Goal: Information Seeking & Learning: Learn about a topic

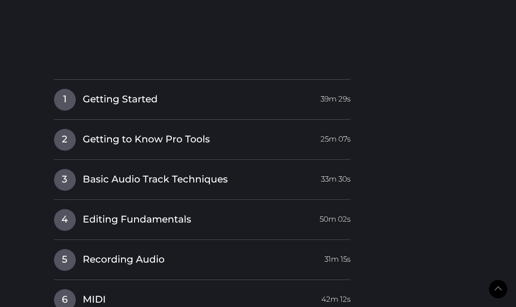
scroll to position [980, 0]
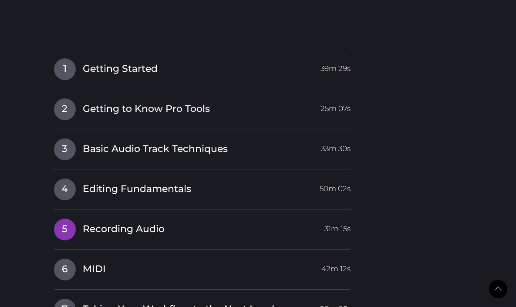
click at [68, 229] on span "5" at bounding box center [65, 230] width 22 height 22
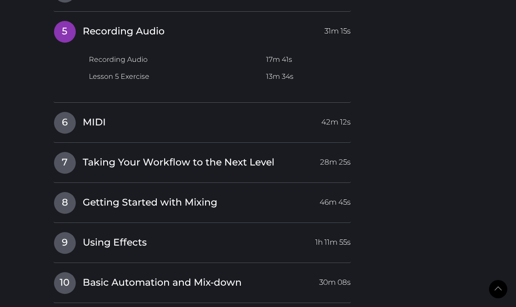
scroll to position [1030, 0]
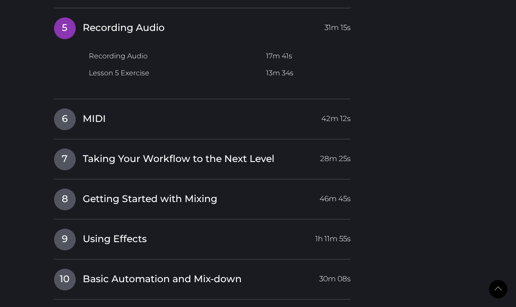
click at [132, 57] on td "Recording Audio" at bounding box center [172, 56] width 179 height 17
click at [281, 52] on td "17m 41s" at bounding box center [307, 56] width 88 height 17
click at [276, 59] on td "17m 41s" at bounding box center [309, 56] width 84 height 17
click at [91, 57] on icon at bounding box center [90, 55] width 6 height 7
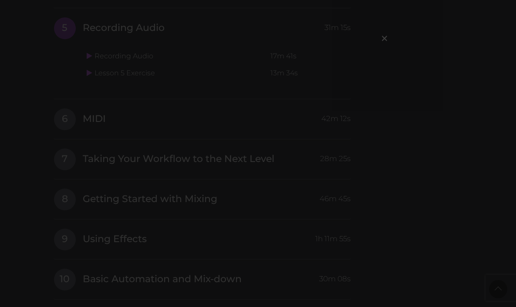
click at [82, 163] on div "×" at bounding box center [258, 153] width 516 height 307
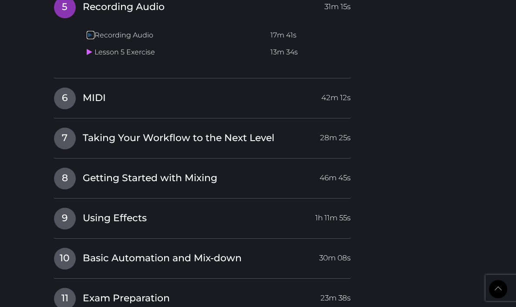
scroll to position [1055, 0]
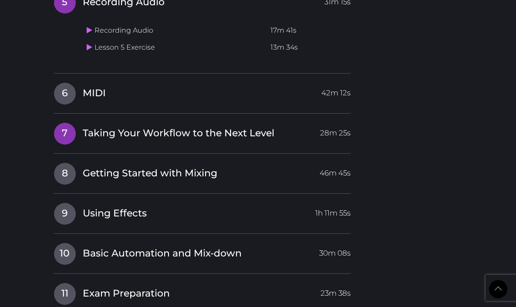
click at [131, 134] on span "Taking Your Workflow to the Next Level" at bounding box center [179, 134] width 192 height 14
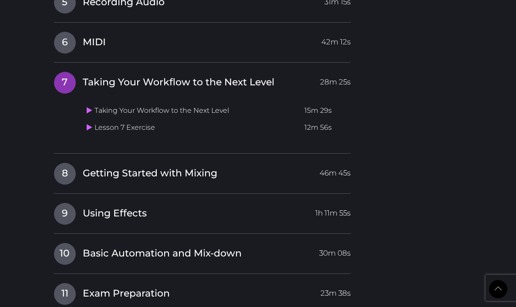
scroll to position [1021, 0]
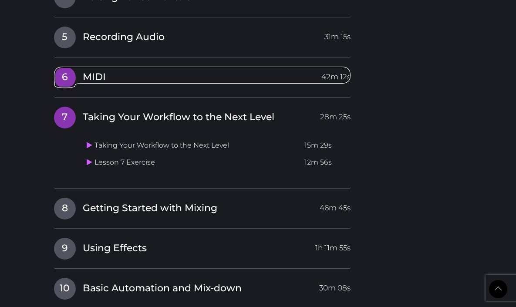
click at [106, 78] on link "6 MIDI 42m 12s" at bounding box center [203, 75] width 298 height 18
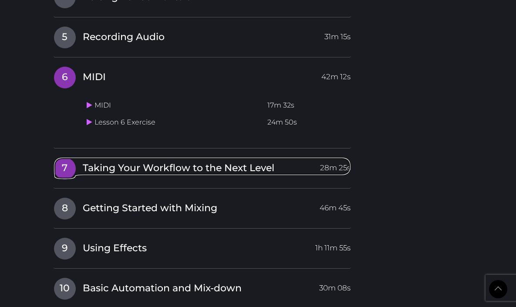
click at [127, 169] on span "Taking Your Workflow to the Next Level" at bounding box center [179, 169] width 192 height 14
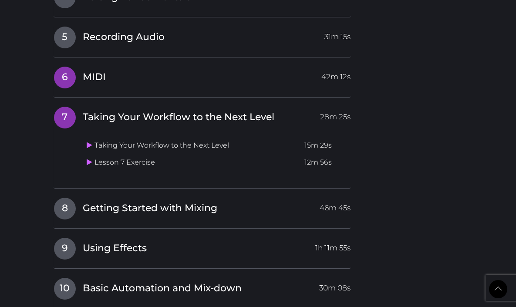
click at [150, 67] on link "6 MIDI 42m 12s" at bounding box center [203, 75] width 298 height 18
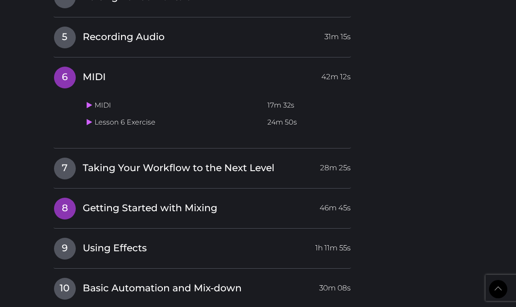
click at [163, 216] on h4 "8 Getting Started with Mixing 46m 45s" at bounding box center [203, 208] width 298 height 22
click at [157, 211] on span "Getting Started with Mixing" at bounding box center [150, 209] width 135 height 14
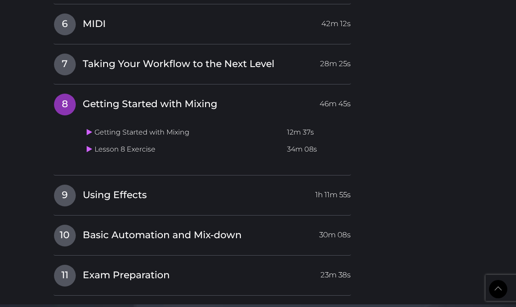
scroll to position [1073, 0]
click at [136, 199] on span "Using Effects" at bounding box center [115, 196] width 64 height 14
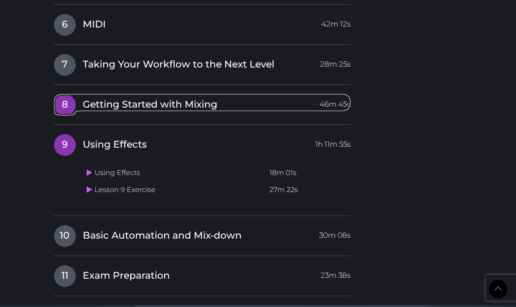
click at [143, 105] on span "Getting Started with Mixing" at bounding box center [150, 105] width 135 height 14
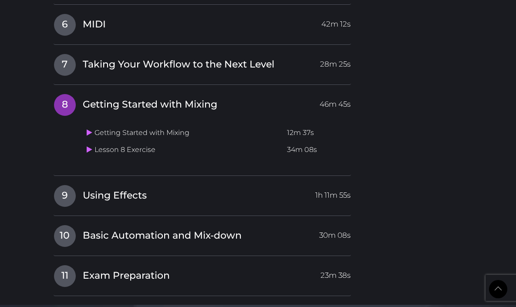
scroll to position [1147, 0]
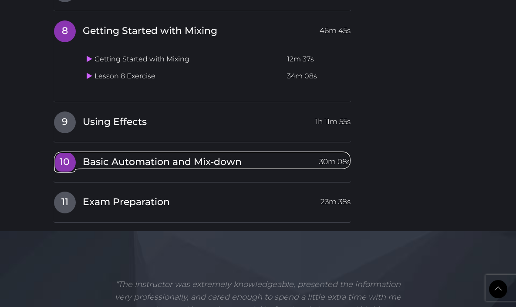
click at [139, 164] on span "Basic Automation and Mix-down" at bounding box center [162, 163] width 159 height 14
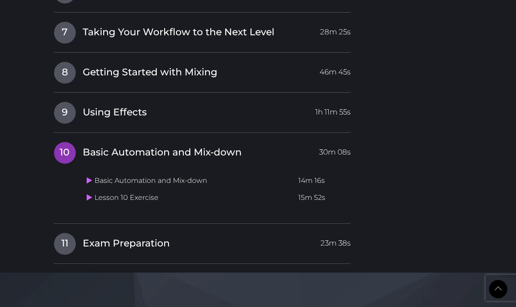
scroll to position [1232, 0]
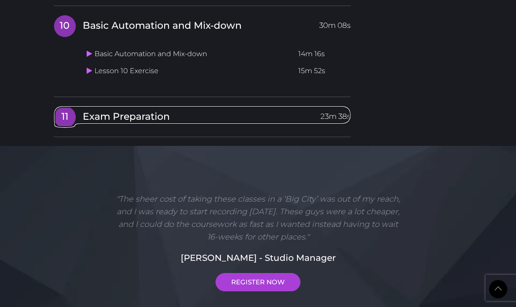
click at [126, 118] on span "Exam Preparation" at bounding box center [126, 117] width 87 height 14
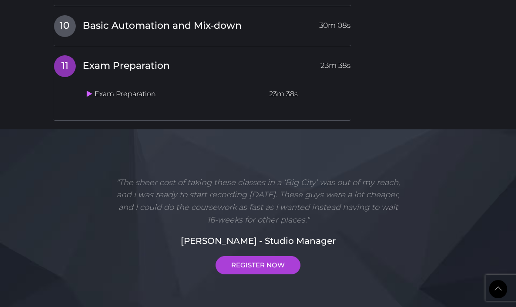
click at [125, 98] on td "Exam Preparation" at bounding box center [174, 94] width 183 height 17
click at [81, 97] on div "Exam Preparation 23m 38s Lesson 11 Exercise" at bounding box center [203, 93] width 298 height 38
click at [91, 95] on icon at bounding box center [90, 93] width 6 height 7
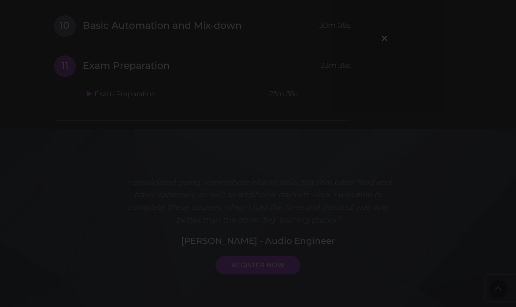
click at [427, 58] on div "×" at bounding box center [258, 153] width 516 height 307
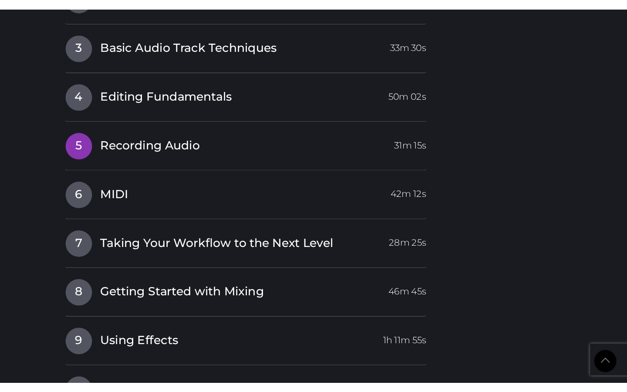
scroll to position [940, 0]
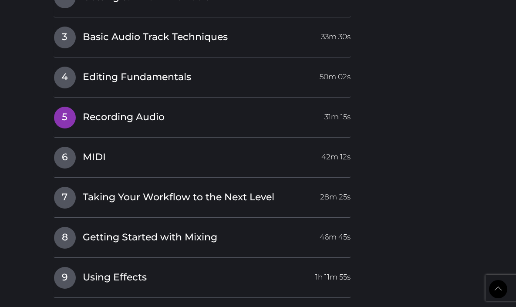
click at [65, 117] on span "5" at bounding box center [65, 118] width 22 height 22
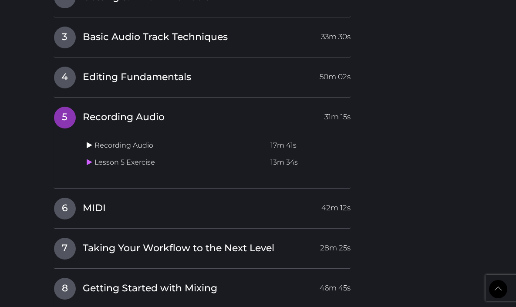
click at [90, 145] on icon at bounding box center [90, 145] width 6 height 7
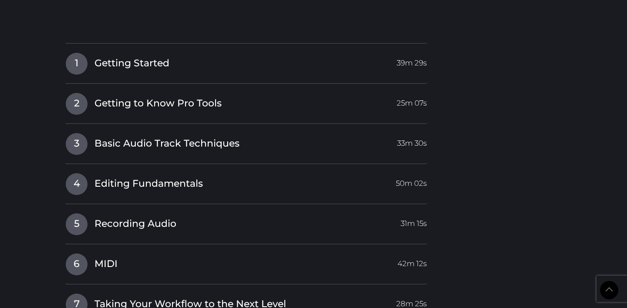
scroll to position [1099, 0]
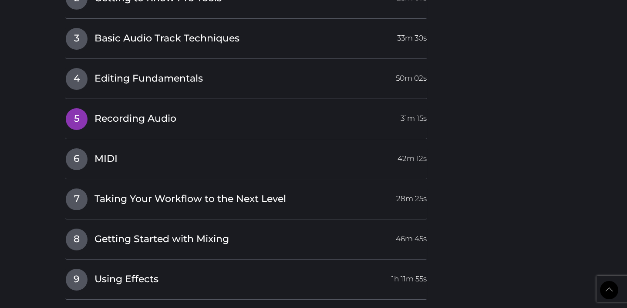
click at [78, 118] on span "5" at bounding box center [77, 119] width 22 height 22
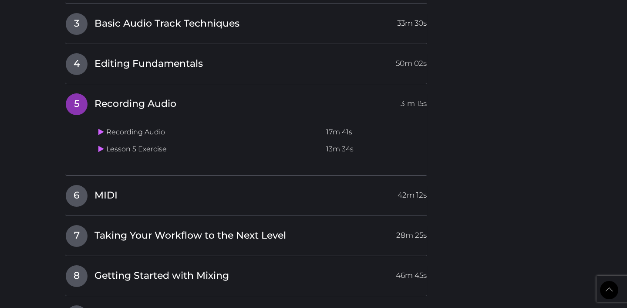
scroll to position [911, 0]
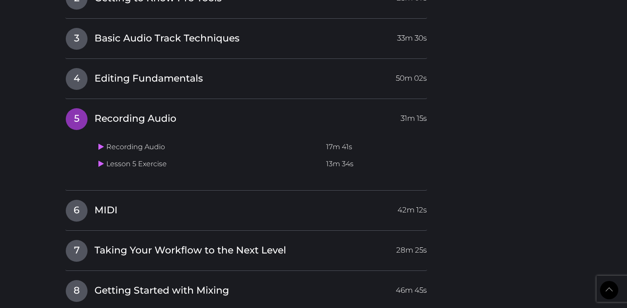
click at [101, 151] on td "Recording Audio" at bounding box center [209, 147] width 228 height 17
click at [100, 145] on icon at bounding box center [101, 146] width 6 height 7
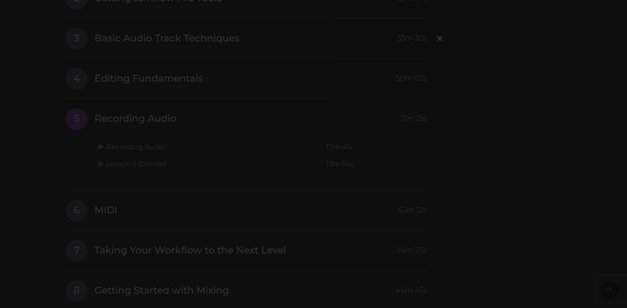
click at [115, 148] on div "×" at bounding box center [313, 154] width 627 height 308
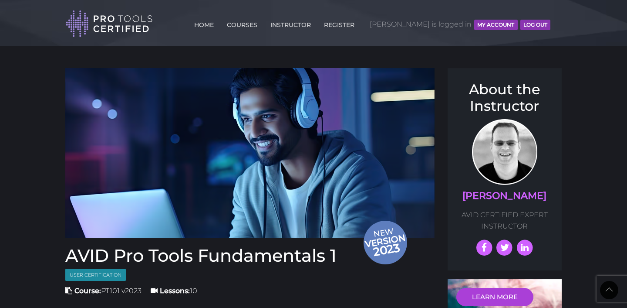
scroll to position [1094, 0]
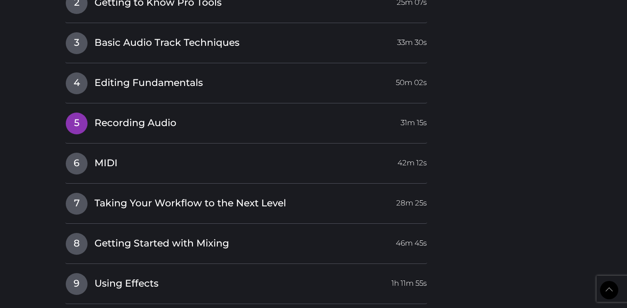
click at [78, 124] on span "5" at bounding box center [77, 123] width 22 height 22
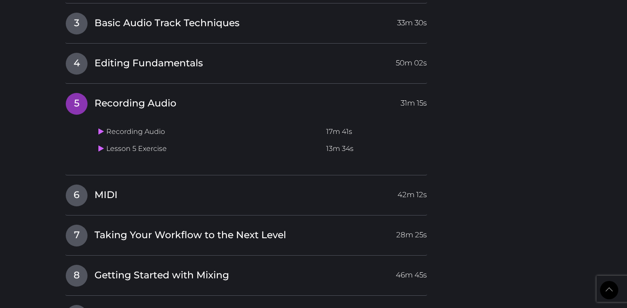
scroll to position [906, 0]
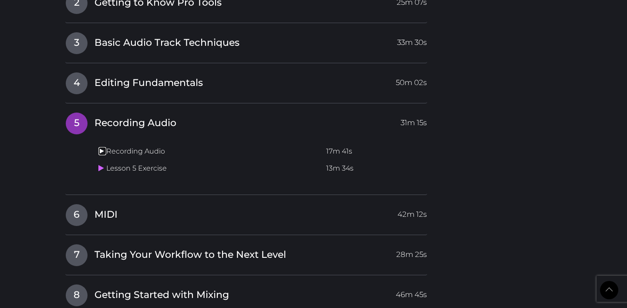
click at [102, 153] on icon at bounding box center [101, 150] width 6 height 7
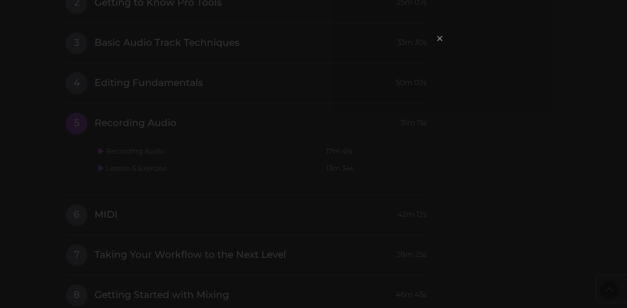
click at [441, 39] on span "×" at bounding box center [440, 38] width 9 height 19
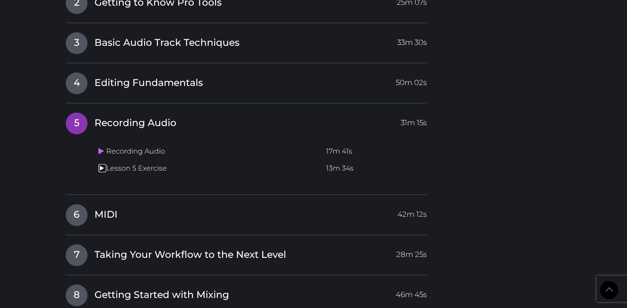
click at [103, 170] on icon at bounding box center [101, 167] width 6 height 7
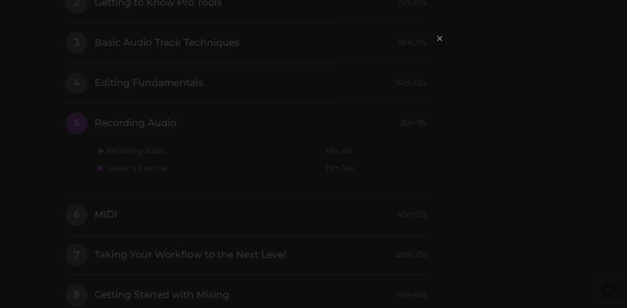
click at [438, 39] on span "×" at bounding box center [440, 38] width 9 height 19
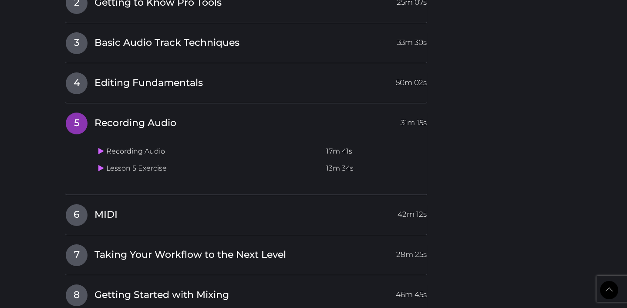
click at [154, 172] on td "Lesson 5 Exercise" at bounding box center [209, 168] width 228 height 17
click at [100, 171] on icon at bounding box center [101, 167] width 6 height 7
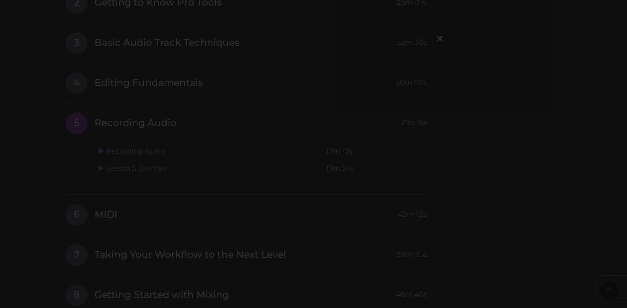
click at [517, 124] on div "×" at bounding box center [313, 154] width 627 height 308
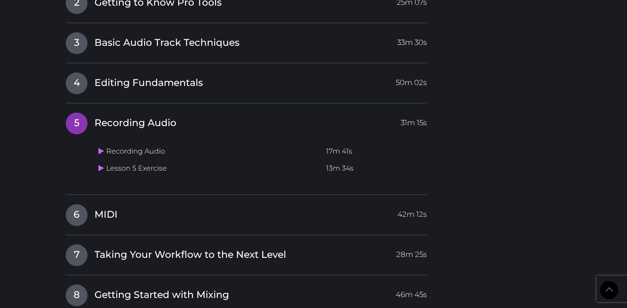
click at [77, 125] on span "5" at bounding box center [77, 123] width 22 height 22
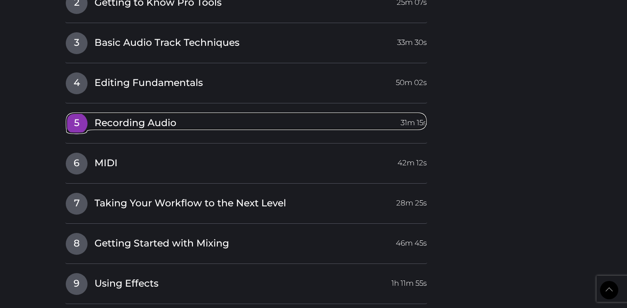
click at [279, 128] on link "5 Recording Audio 31m 15s" at bounding box center [246, 121] width 362 height 18
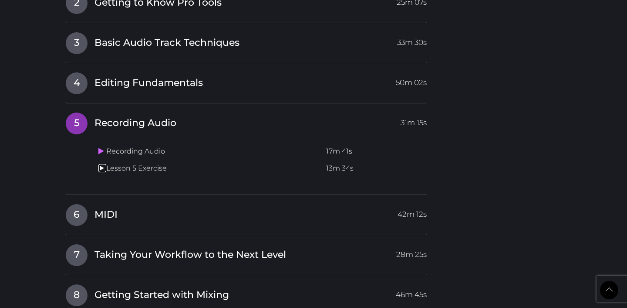
click at [101, 165] on icon at bounding box center [101, 167] width 6 height 7
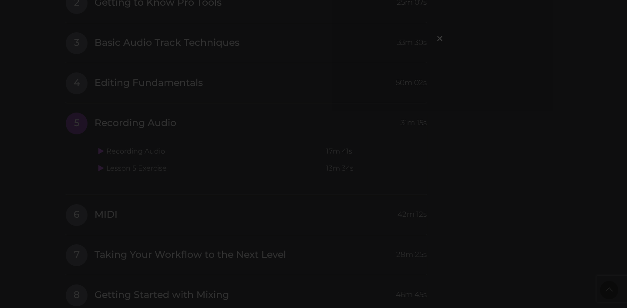
click at [435, 39] on div "×" at bounding box center [313, 154] width 627 height 308
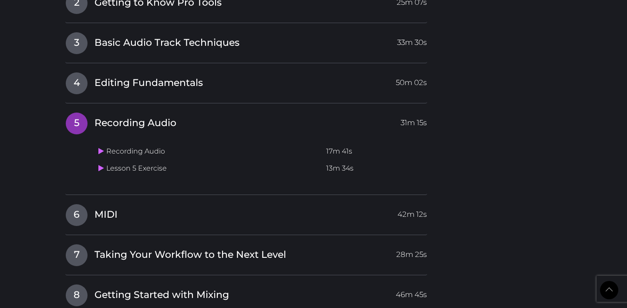
click at [74, 118] on span "5" at bounding box center [77, 123] width 22 height 22
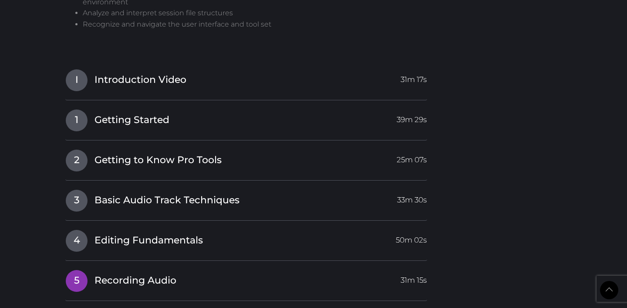
scroll to position [750, 0]
